Goal: Task Accomplishment & Management: Manage account settings

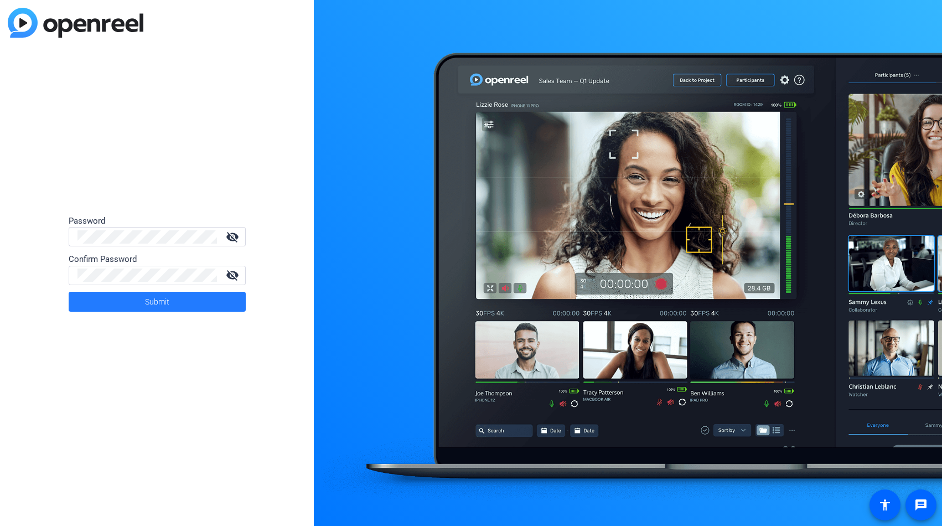
click at [189, 299] on span at bounding box center [157, 301] width 177 height 27
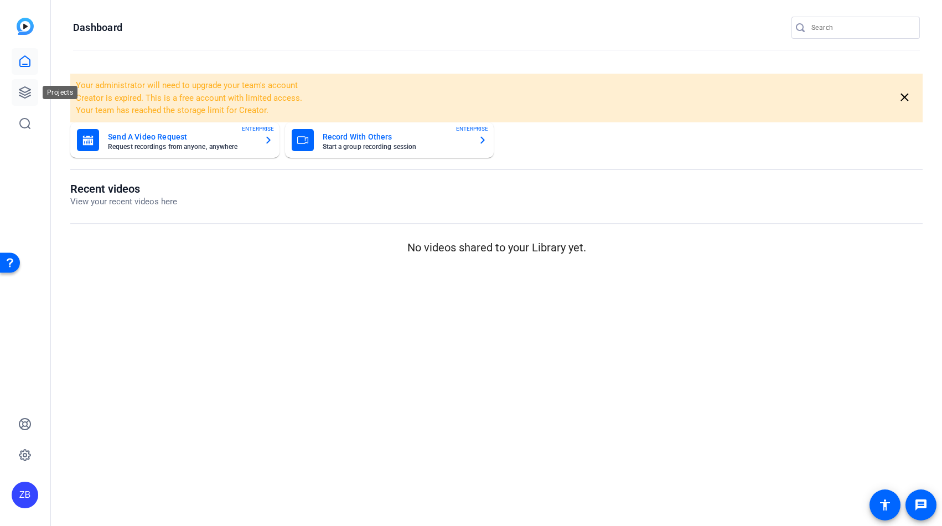
click at [17, 92] on link at bounding box center [25, 92] width 27 height 27
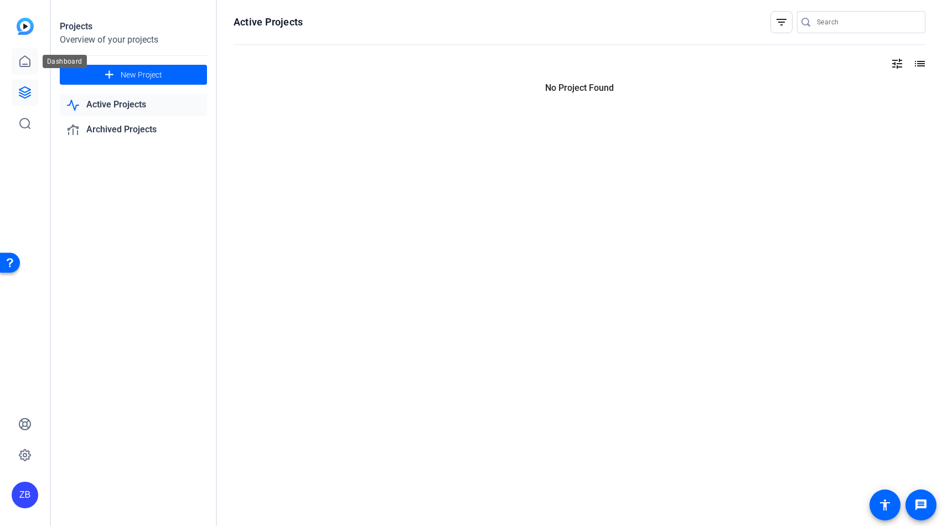
click at [20, 55] on icon at bounding box center [24, 61] width 13 height 13
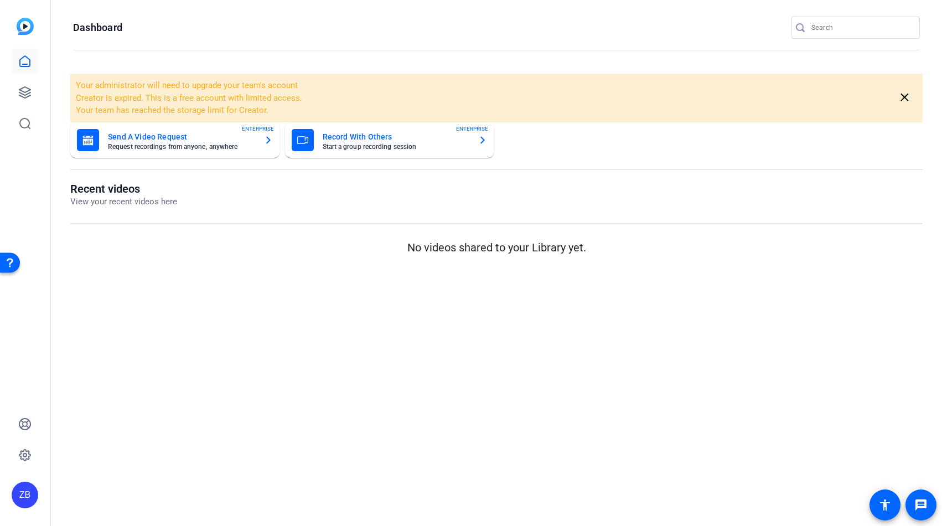
click at [208, 89] on span "Your administrator will need to upgrade your team's account" at bounding box center [187, 85] width 222 height 10
click at [223, 290] on mat-sidenav-content "Dashboard Your administrator will need to upgrade your team's account Creator i…" at bounding box center [496, 263] width 891 height 526
click at [24, 456] on icon at bounding box center [24, 454] width 3 height 3
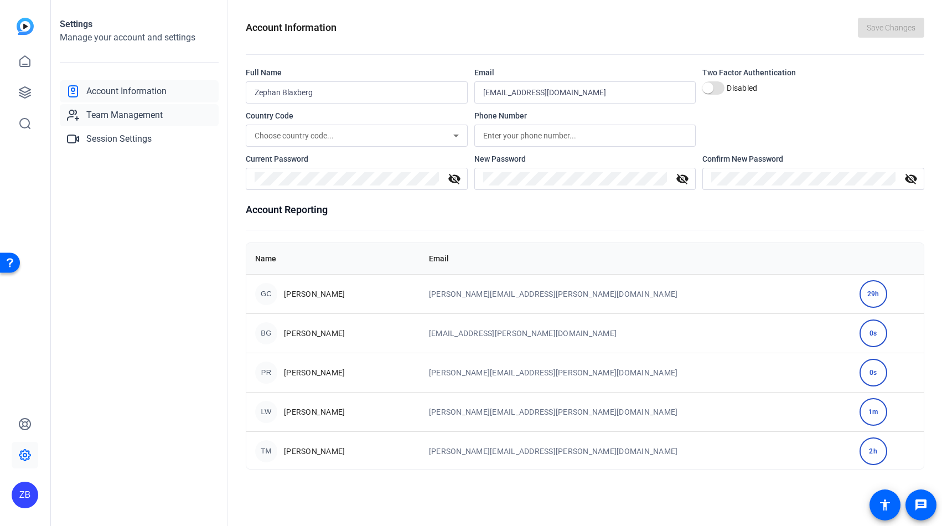
click at [128, 113] on span "Team Management" at bounding box center [124, 114] width 76 height 13
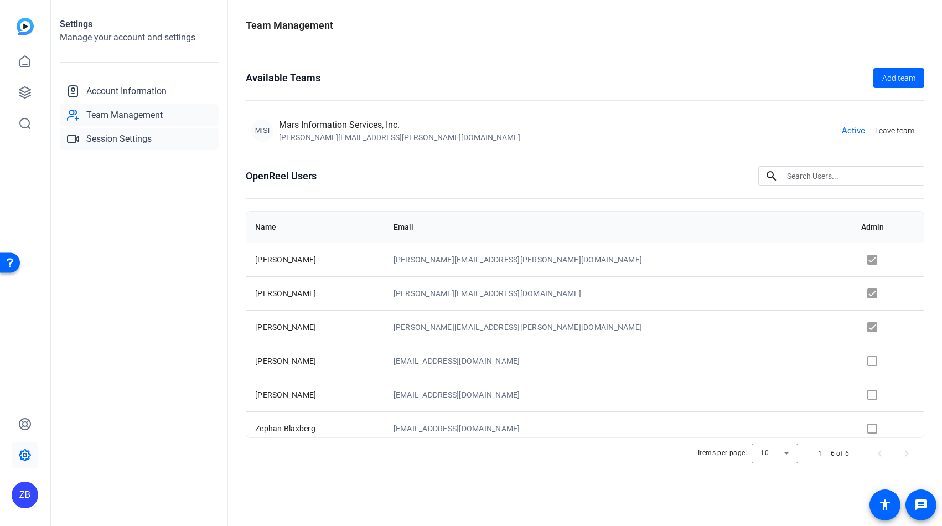
click at [152, 144] on link "Session Settings" at bounding box center [139, 139] width 159 height 22
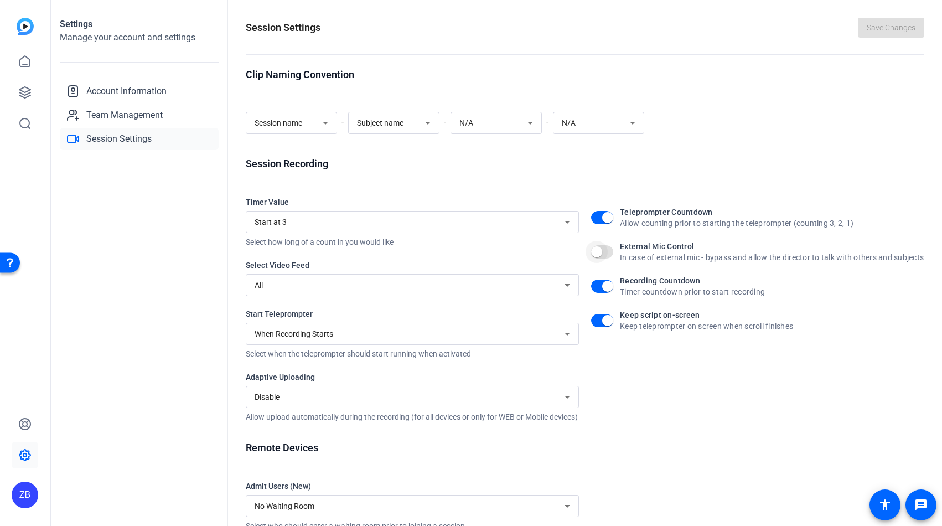
click at [604, 262] on span "button" at bounding box center [597, 252] width 22 height 22
click at [602, 255] on span "button" at bounding box center [607, 251] width 11 height 11
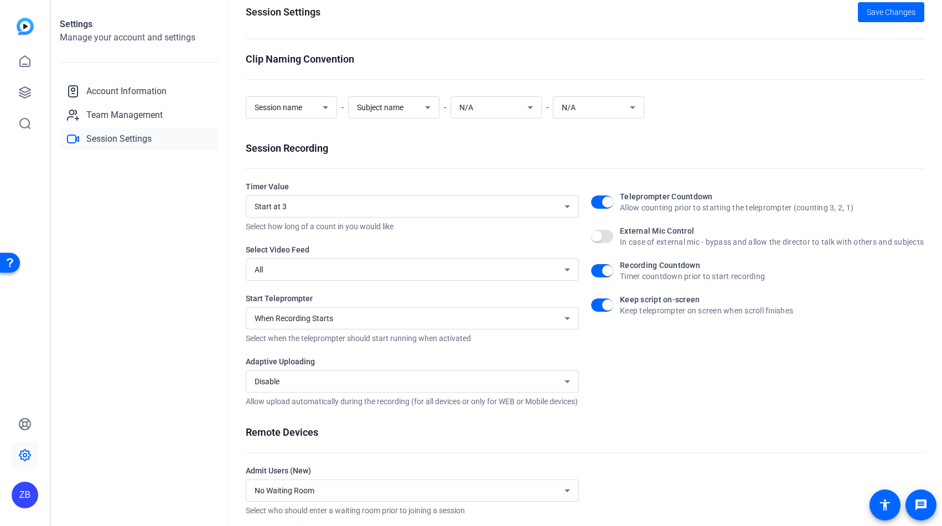
scroll to position [76, 0]
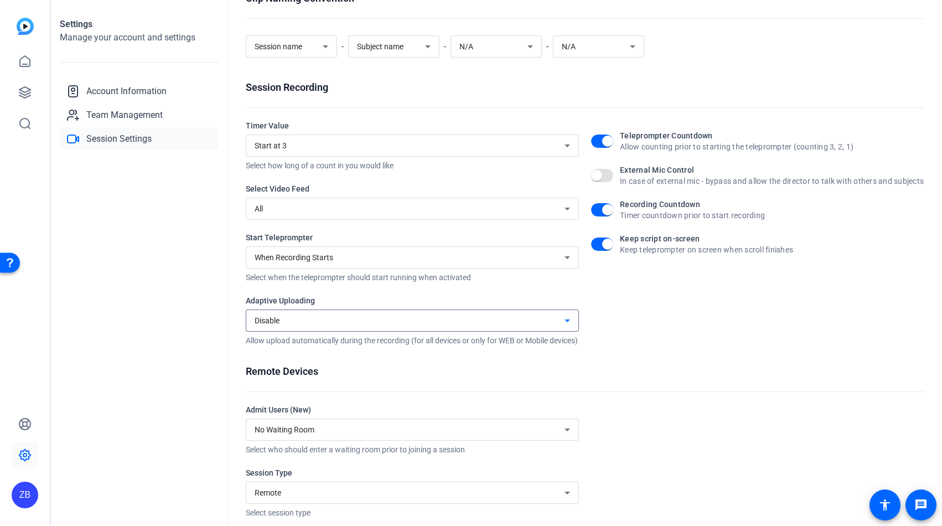
click at [393, 318] on div "Disable" at bounding box center [410, 320] width 310 height 13
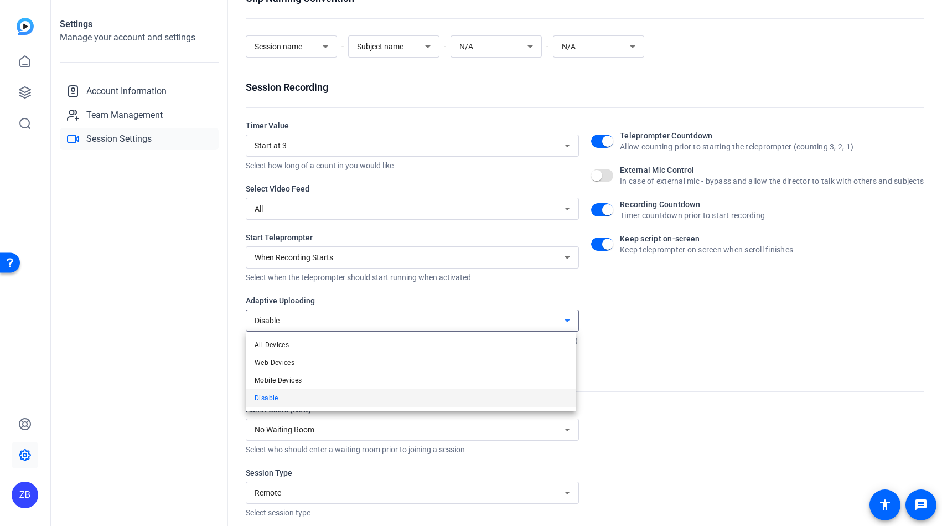
click at [395, 319] on div at bounding box center [471, 263] width 942 height 526
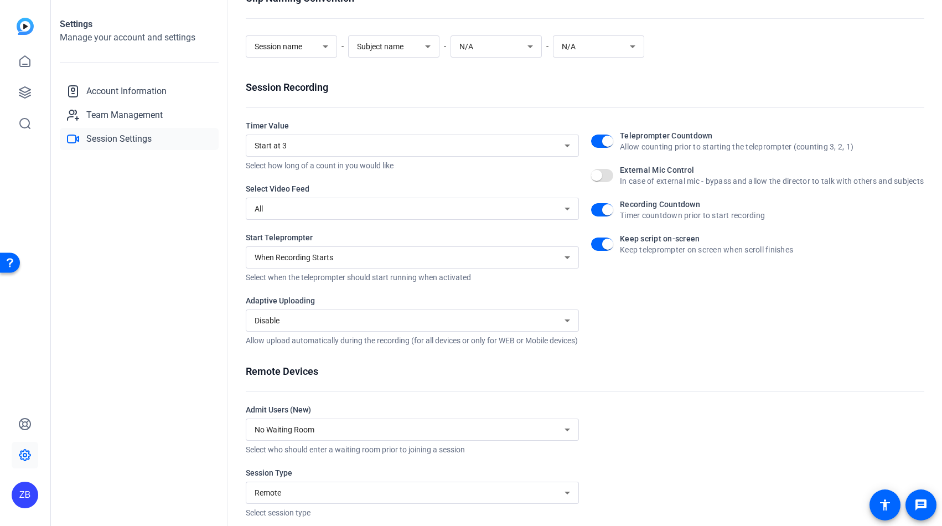
click at [646, 365] on div "Clip Naming Convention Session name - Subject name - N/A - N/A Session Recordin…" at bounding box center [585, 254] width 679 height 527
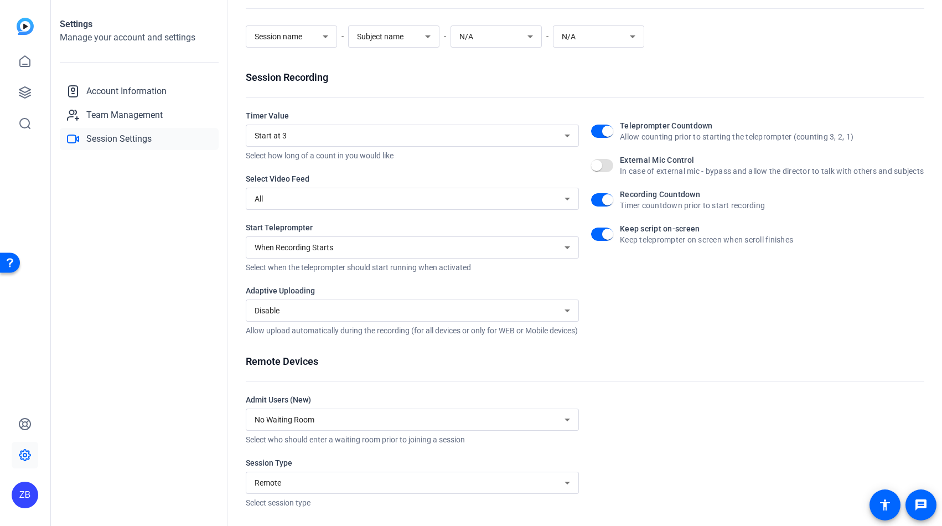
scroll to position [97, 0]
click at [522, 487] on div "Remote" at bounding box center [410, 482] width 310 height 13
click at [663, 441] on div at bounding box center [471, 263] width 942 height 526
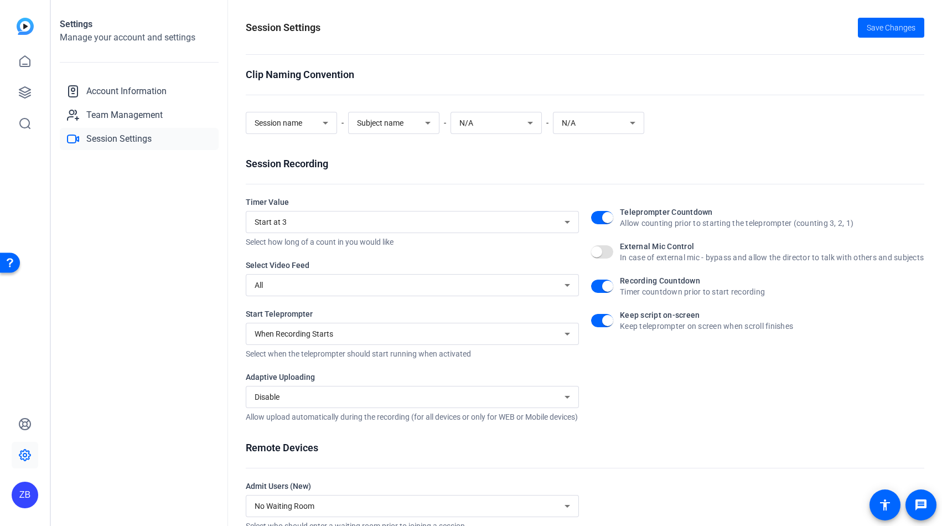
scroll to position [0, 0]
drag, startPoint x: 700, startPoint y: 444, endPoint x: 589, endPoint y: 332, distance: 157.3
click at [700, 444] on div "Clip Naming Convention Session name - Subject name - N/A - N/A Session Recordin…" at bounding box center [585, 330] width 679 height 527
click at [504, 127] on div "N/A" at bounding box center [493, 122] width 68 height 13
click at [508, 123] on div at bounding box center [471, 263] width 942 height 526
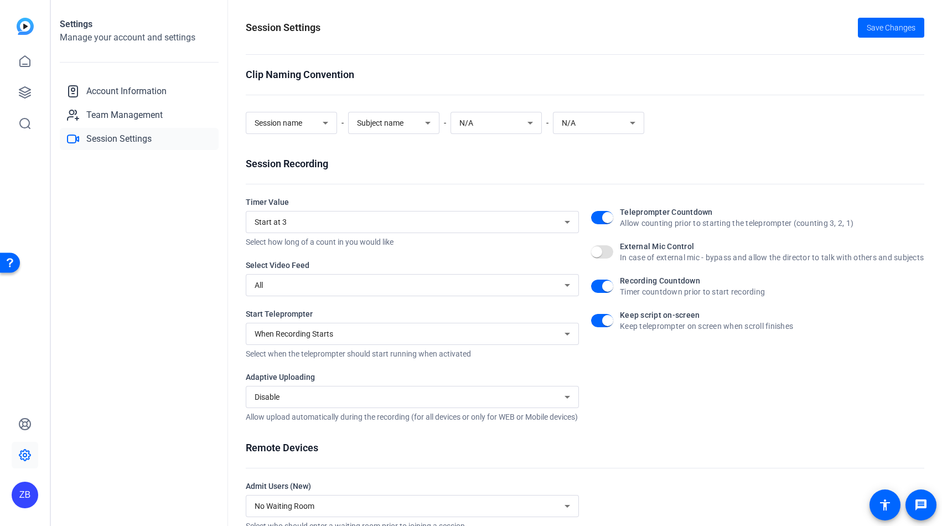
click at [588, 164] on div "Session Recording" at bounding box center [585, 163] width 679 height 15
click at [885, 24] on span "Save Changes" at bounding box center [891, 28] width 49 height 12
click at [131, 92] on span "Account Information" at bounding box center [126, 91] width 80 height 13
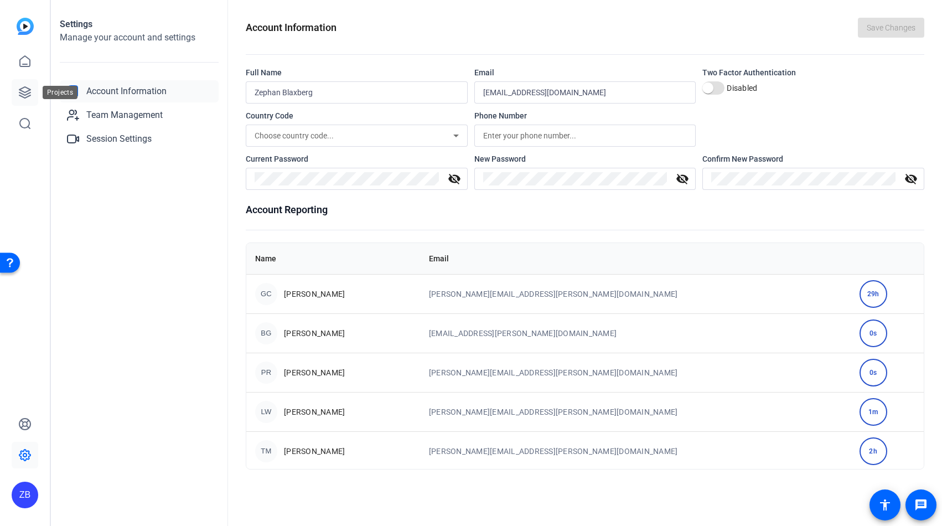
click at [30, 92] on icon at bounding box center [24, 92] width 11 height 11
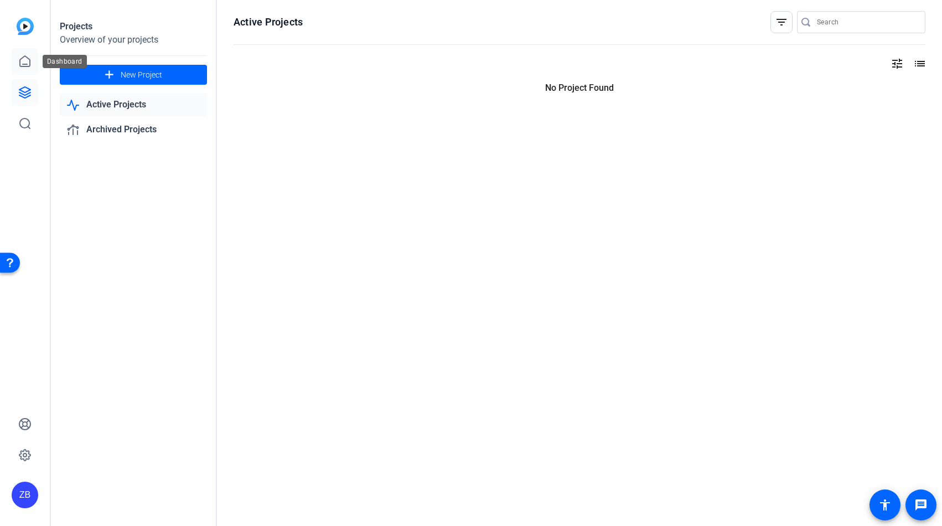
click at [30, 56] on icon at bounding box center [24, 61] width 13 height 13
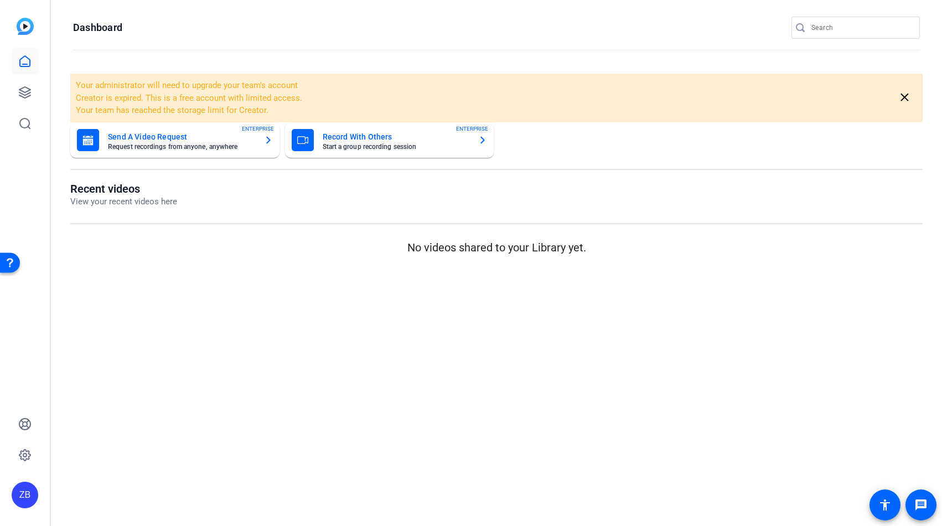
click at [26, 491] on div "ZB" at bounding box center [25, 495] width 27 height 27
drag, startPoint x: 138, startPoint y: 440, endPoint x: 116, endPoint y: 442, distance: 22.2
click at [138, 440] on div at bounding box center [471, 263] width 942 height 526
click at [22, 457] on icon at bounding box center [24, 454] width 13 height 13
